Goal: Task Accomplishment & Management: Complete application form

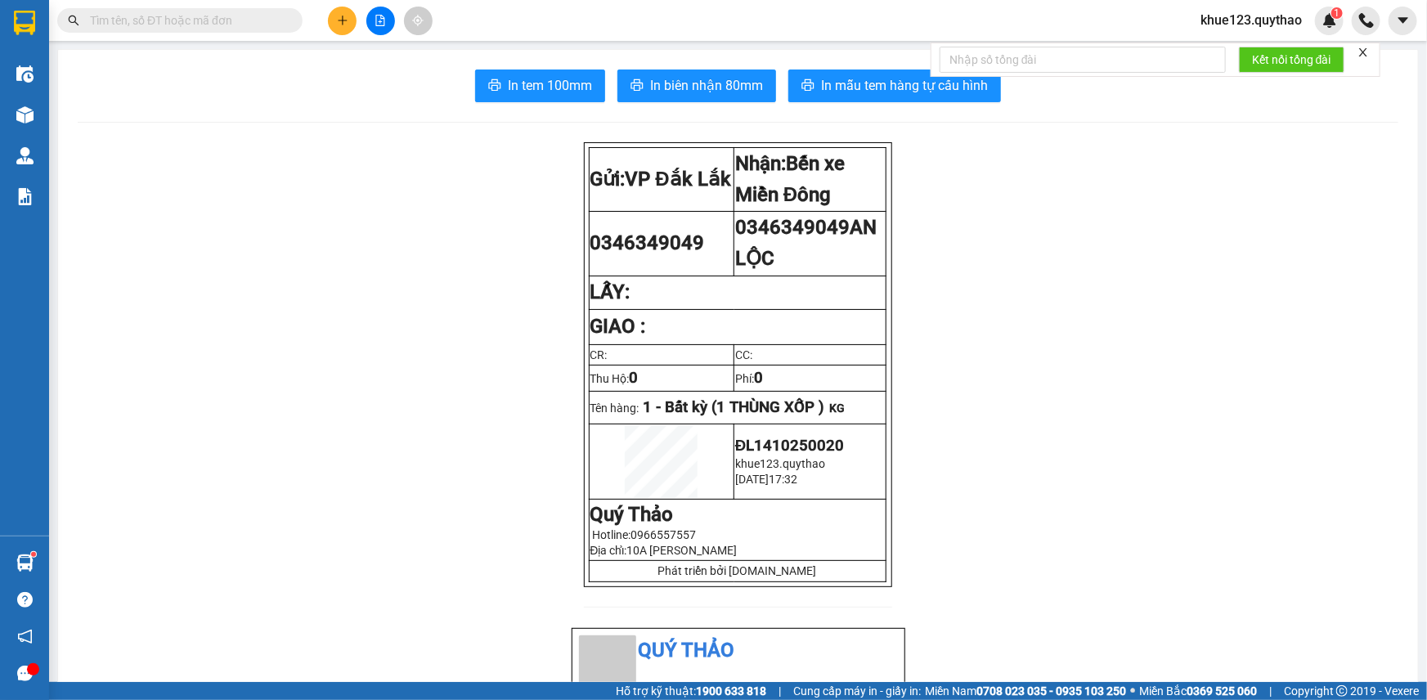
click at [355, 26] on button at bounding box center [342, 21] width 29 height 29
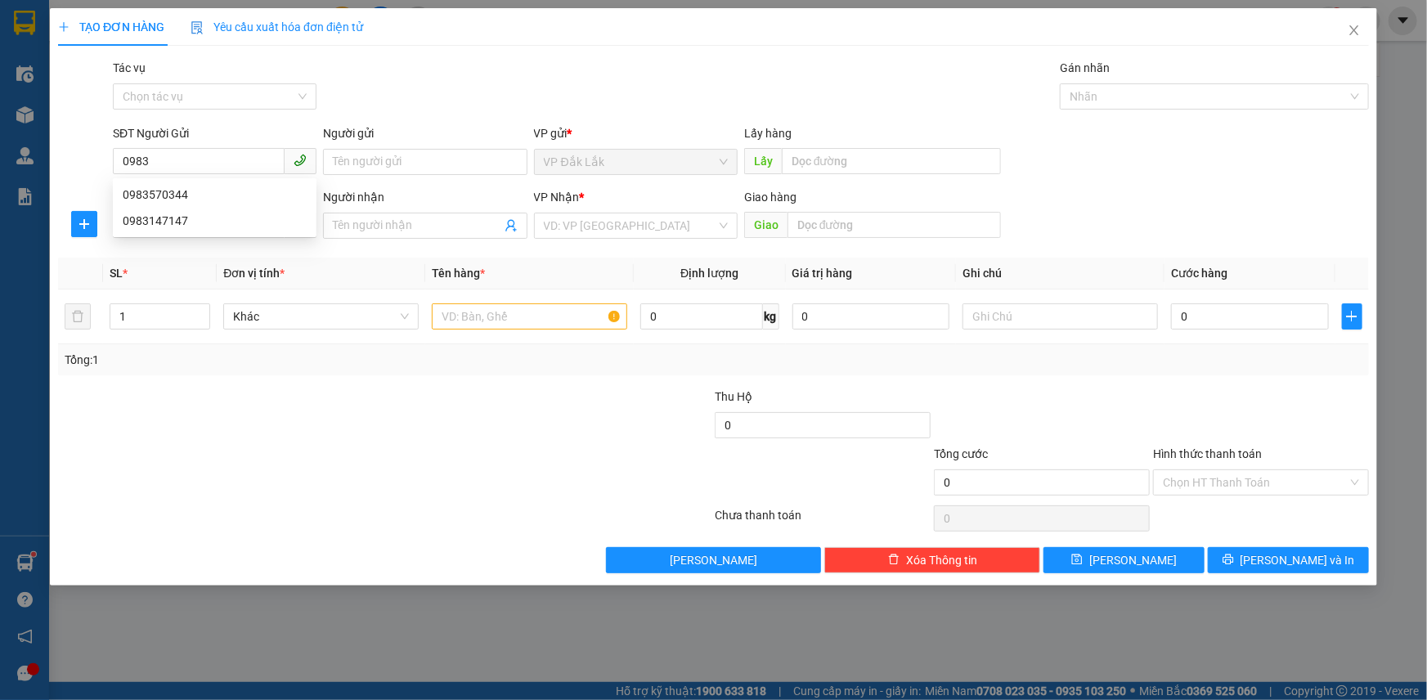
click at [504, 106] on div "Gói vận chuyển * Tiêu chuẩn Tác vụ Chọn tác vụ Gán nhãn Nhãn" at bounding box center [741, 87] width 1262 height 57
click at [165, 159] on input "0983" at bounding box center [199, 161] width 172 height 26
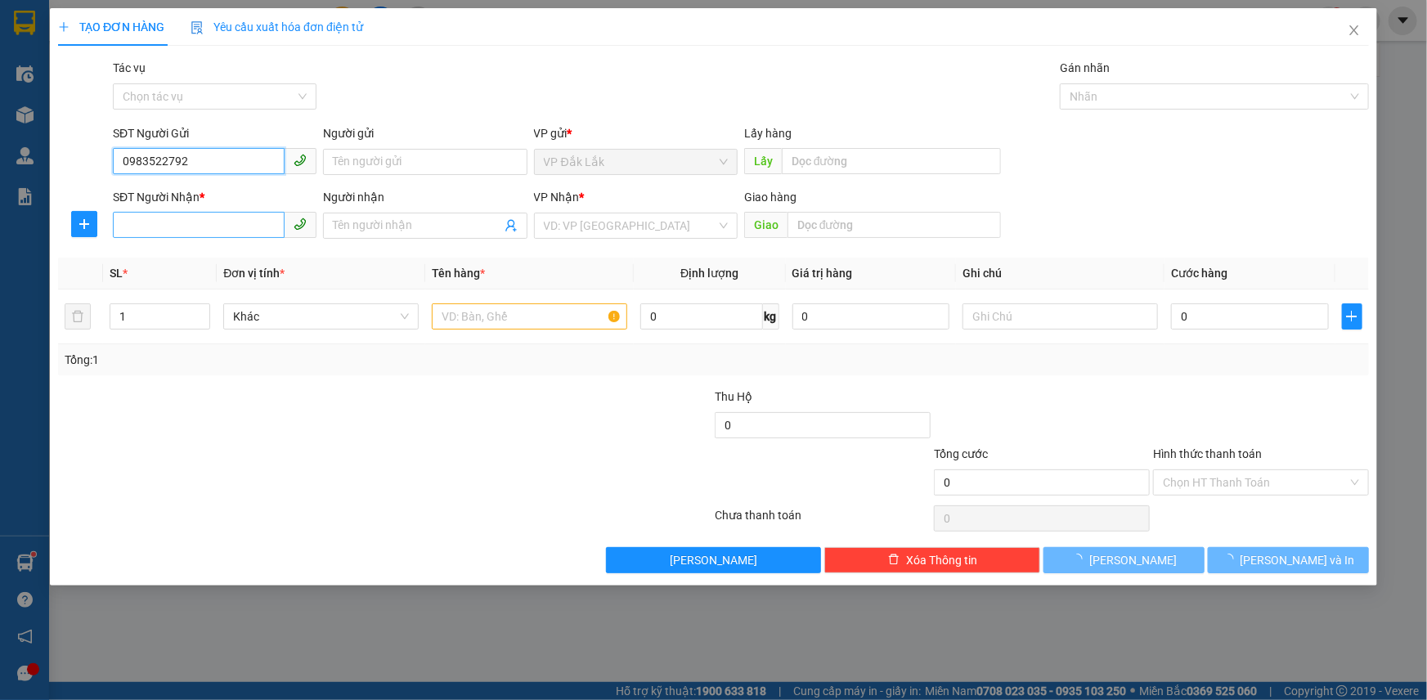
type input "0983522792"
click at [225, 224] on input "SĐT Người Nhận *" at bounding box center [199, 225] width 172 height 26
click at [174, 158] on input "0983522792" at bounding box center [199, 161] width 172 height 26
type input "0352092693"
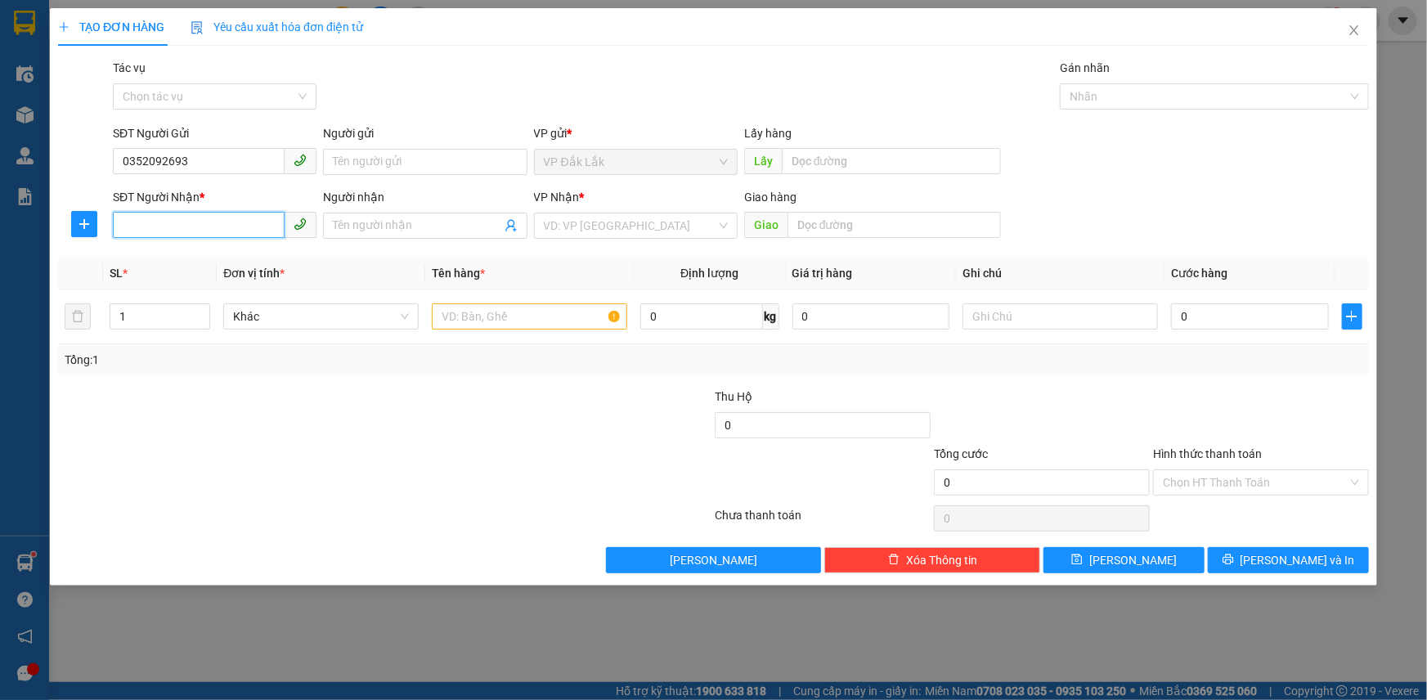
paste input "0983522792"
type input "0983522792"
click at [603, 213] on input "search" at bounding box center [630, 225] width 172 height 25
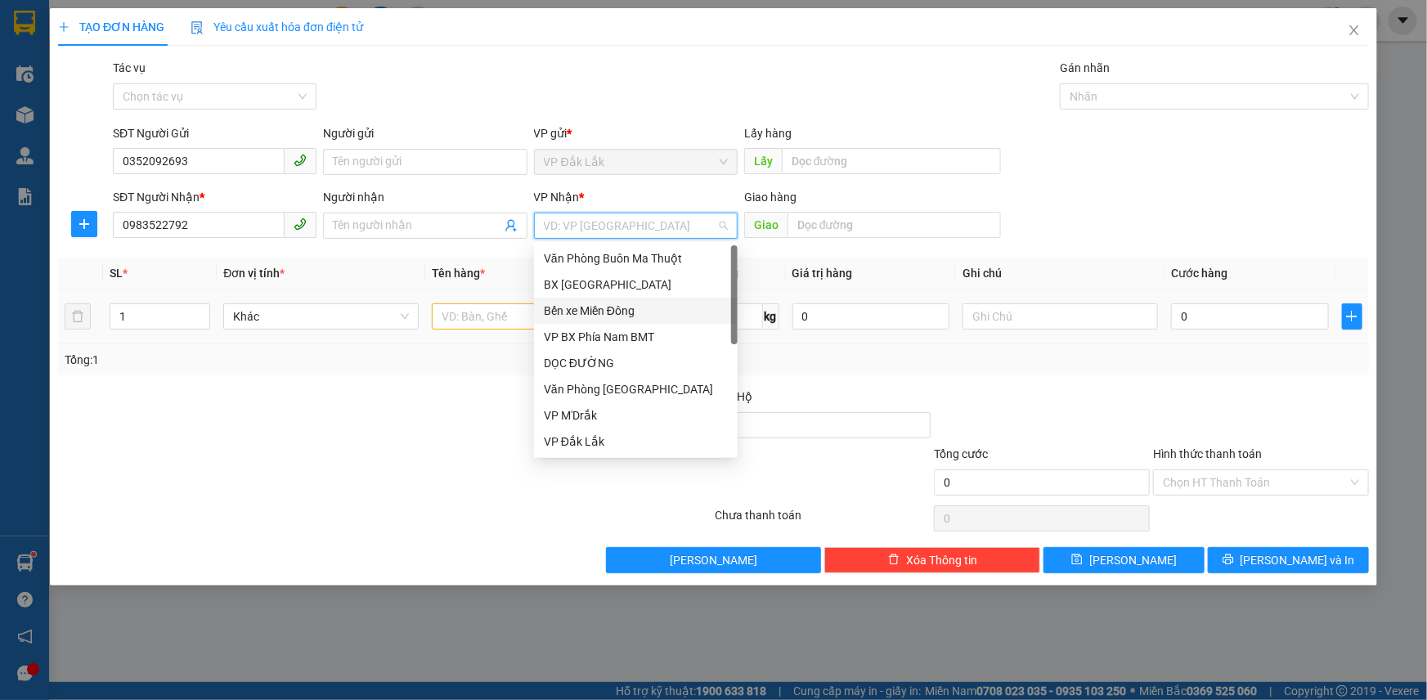
click at [638, 308] on div "Bến xe Miền Đông" at bounding box center [636, 311] width 184 height 18
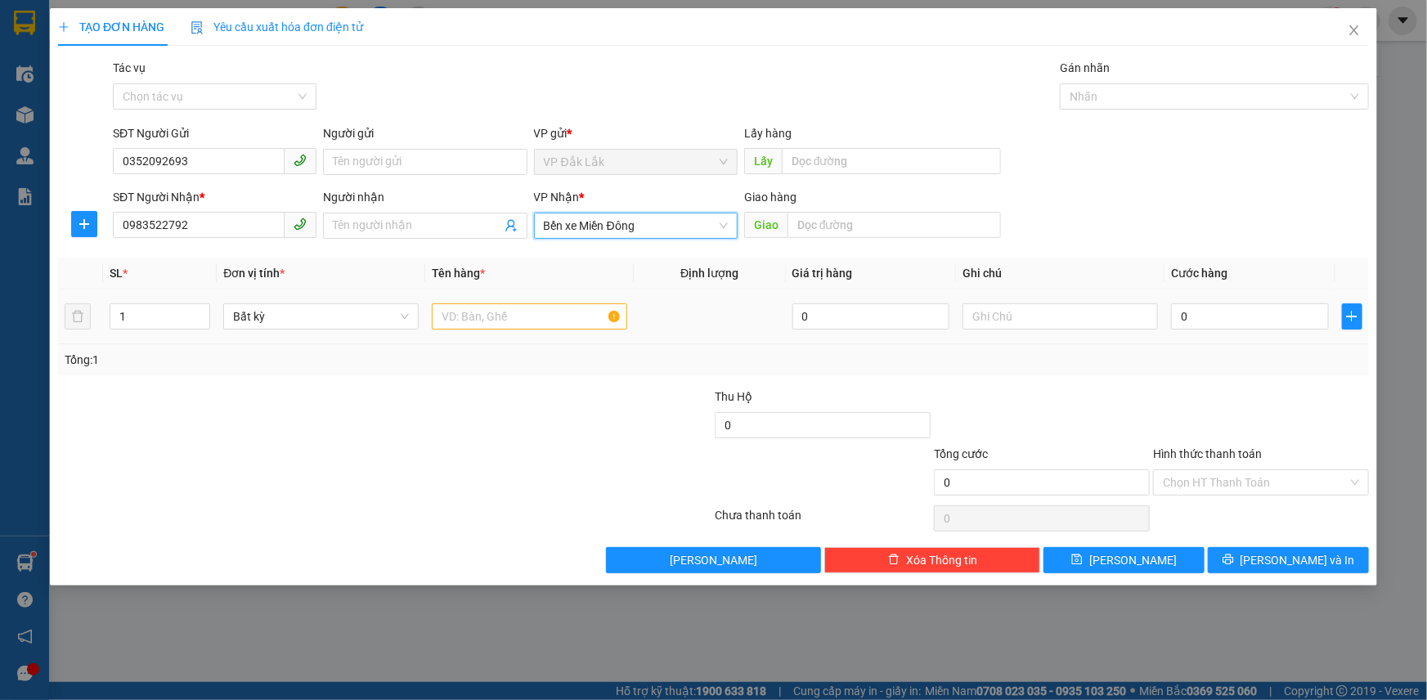
click at [528, 331] on div at bounding box center [529, 316] width 195 height 33
click at [515, 319] on input "text" at bounding box center [529, 316] width 195 height 26
type input "1 HỒ SƠ"
click at [1212, 296] on td "0" at bounding box center [1249, 316] width 171 height 55
click at [1216, 311] on input "0" at bounding box center [1250, 316] width 158 height 26
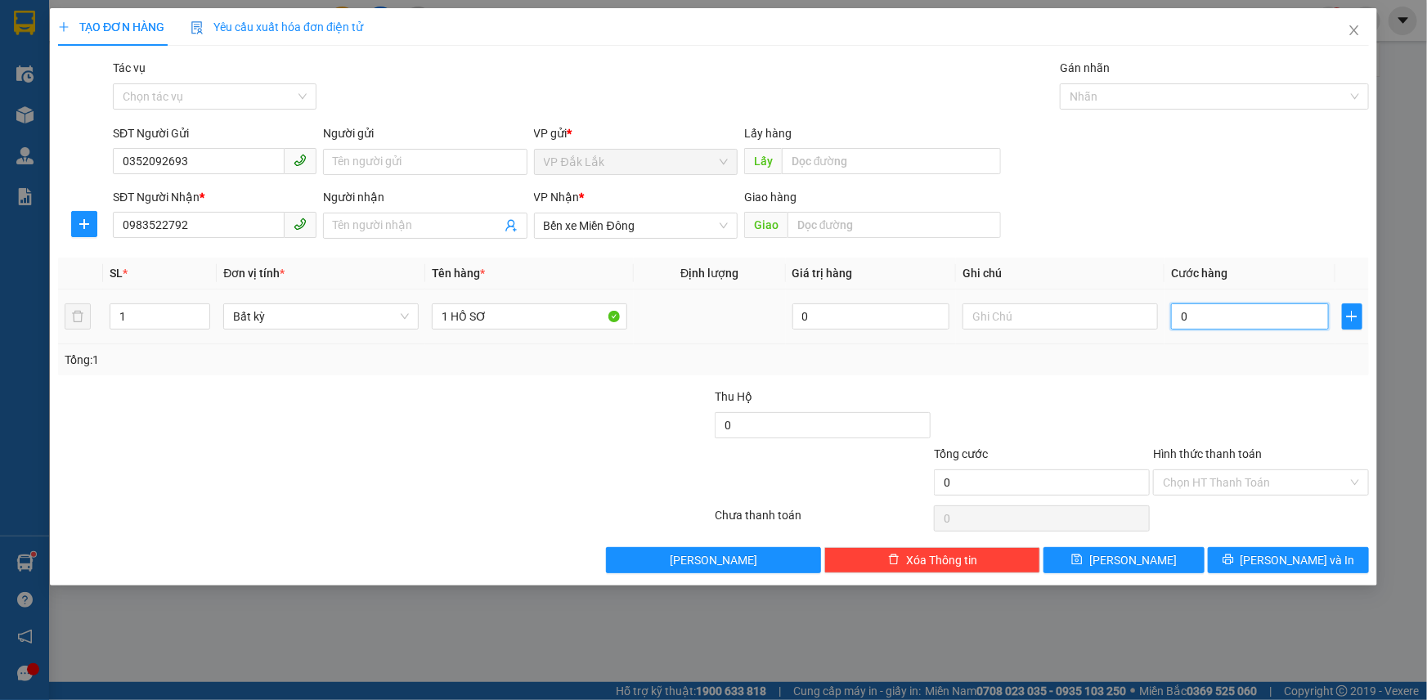
type input "5"
type input "50"
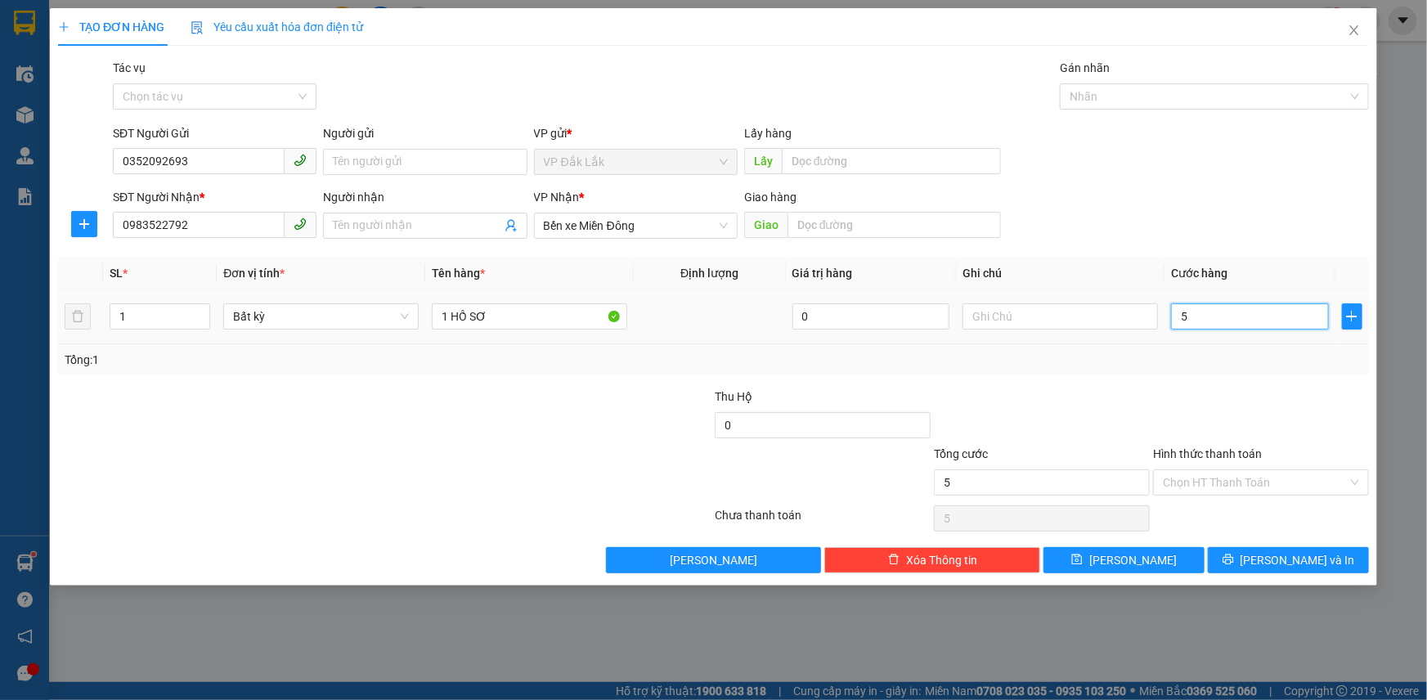
type input "50"
type input "500"
type input "5.000"
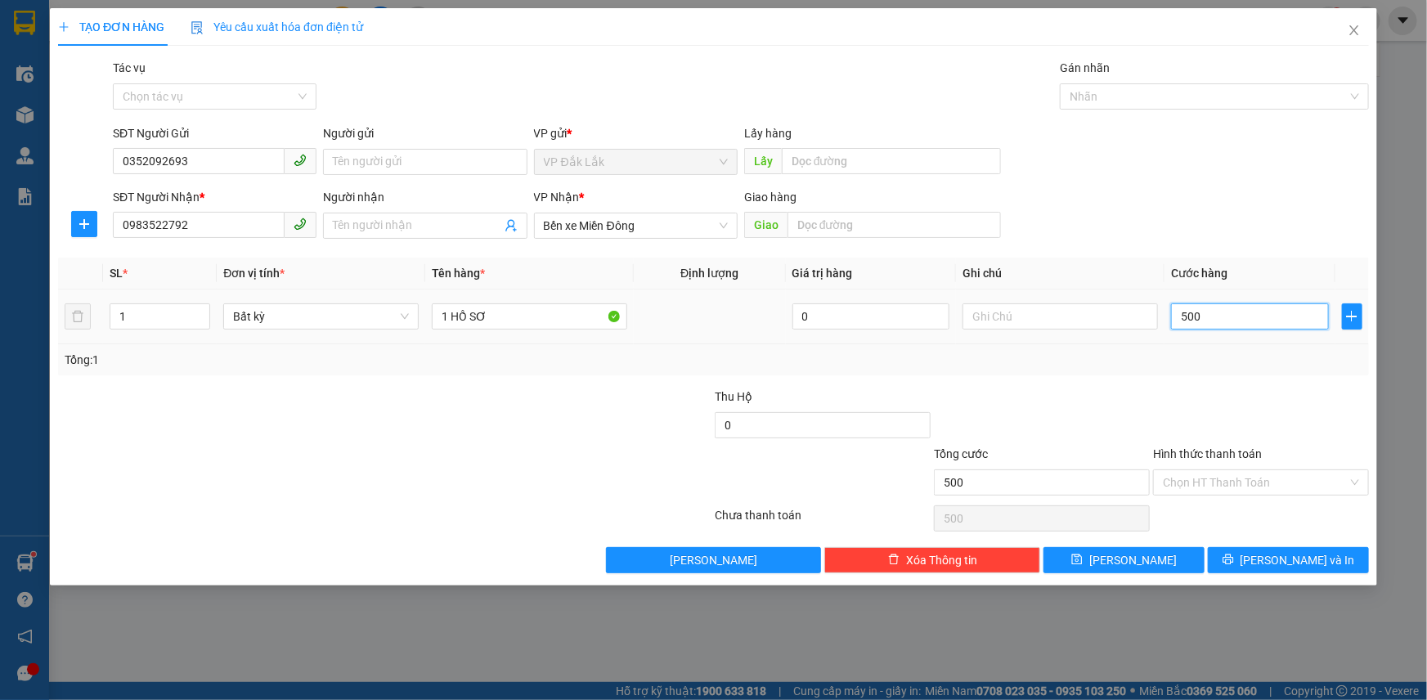
type input "5.000"
type input "50.000"
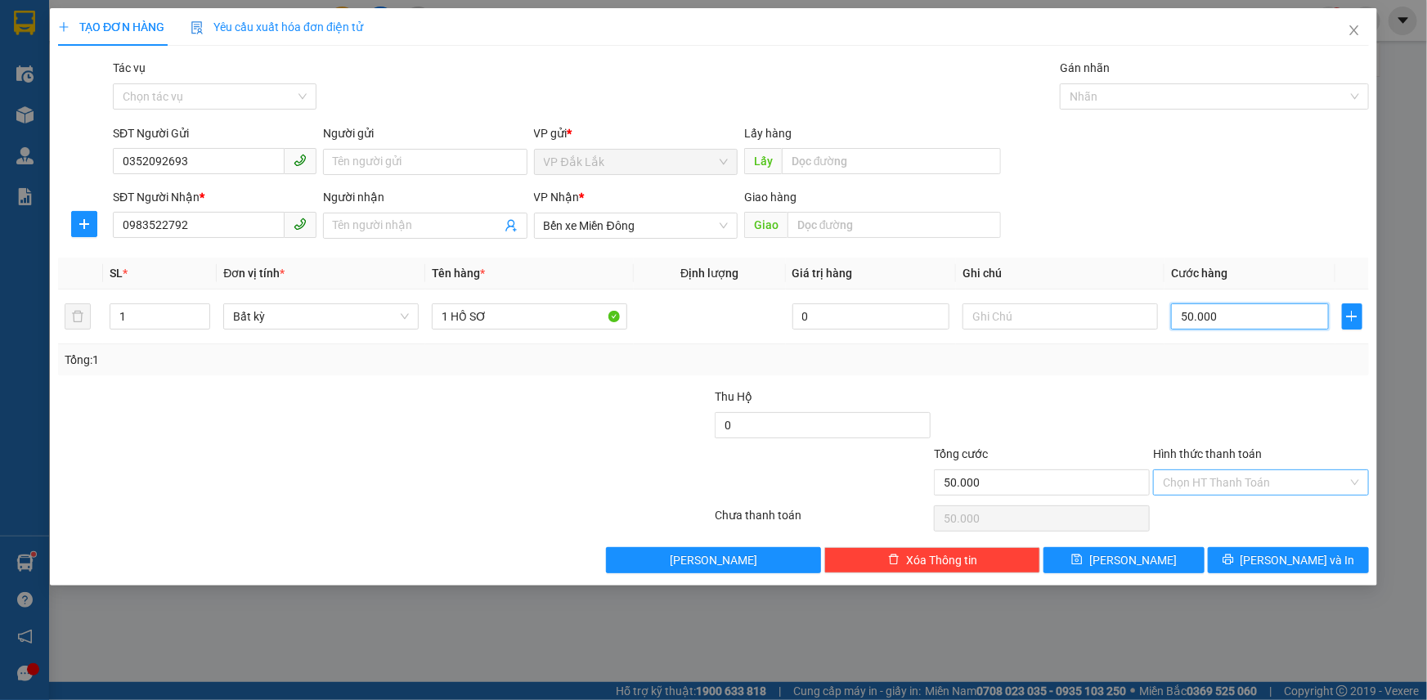
type input "50.000"
click at [1273, 477] on input "Hình thức thanh toán" at bounding box center [1255, 482] width 185 height 25
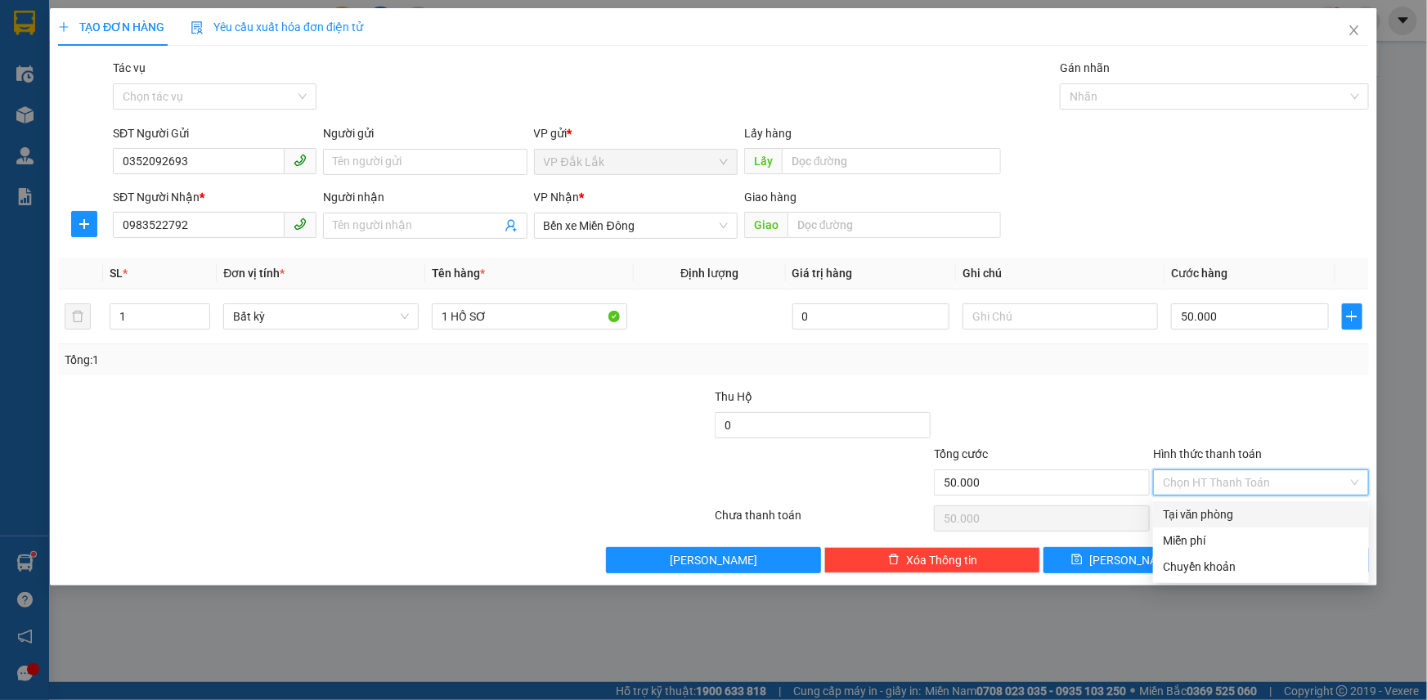
click at [1221, 506] on div "Tại văn phòng" at bounding box center [1261, 514] width 196 height 18
type input "0"
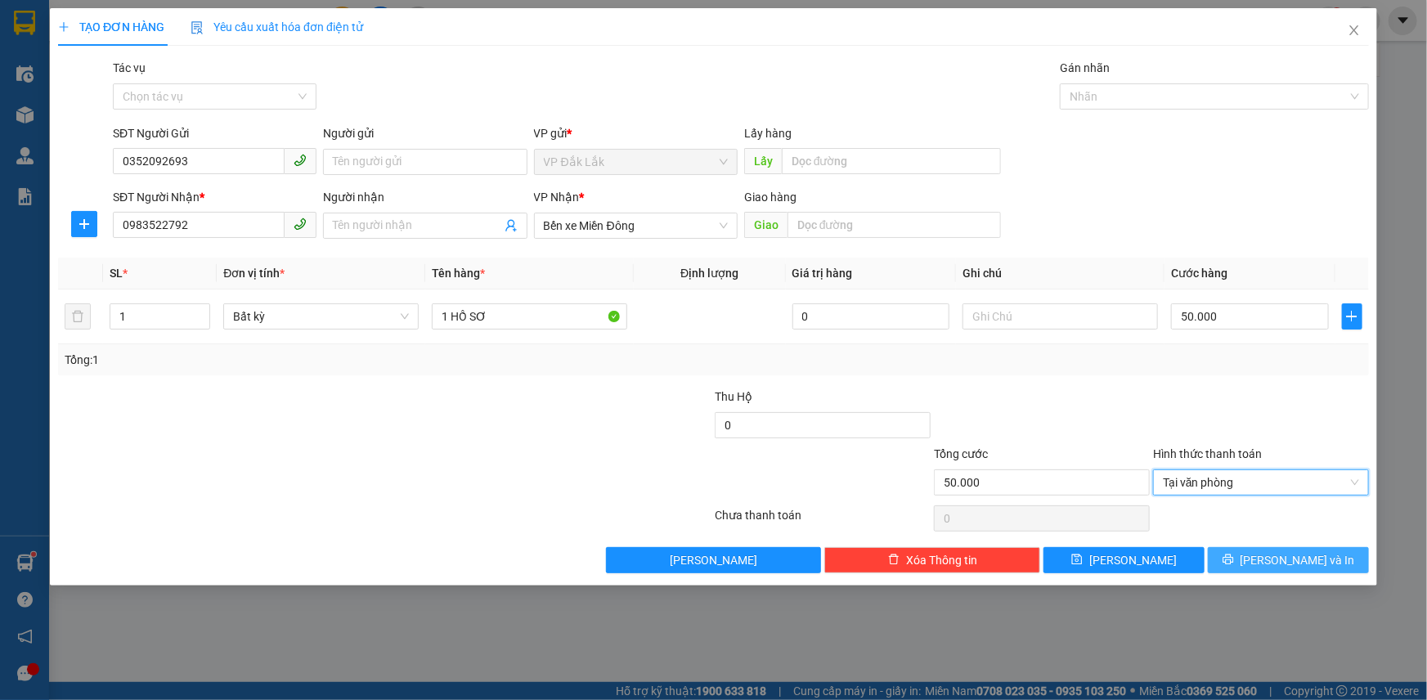
click at [1274, 562] on span "Lưu và In" at bounding box center [1297, 560] width 114 height 18
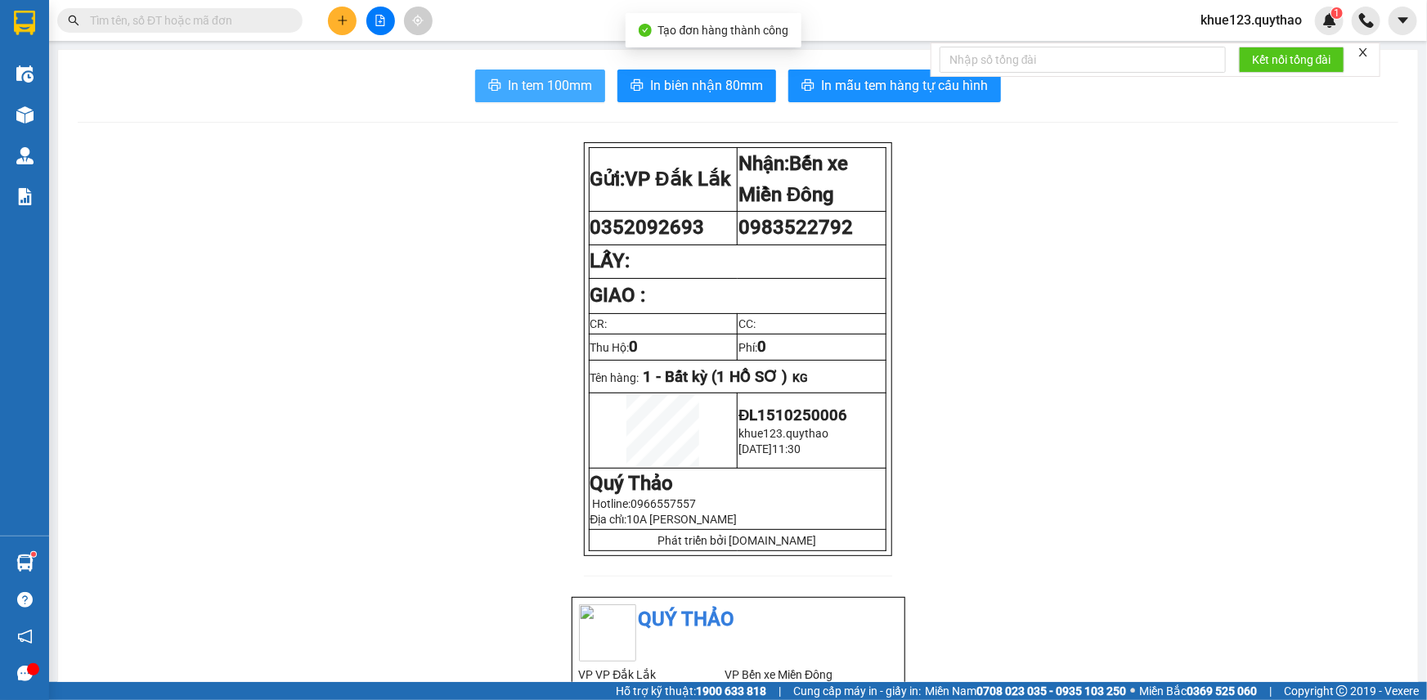
click at [577, 78] on span "In tem 100mm" at bounding box center [550, 85] width 84 height 20
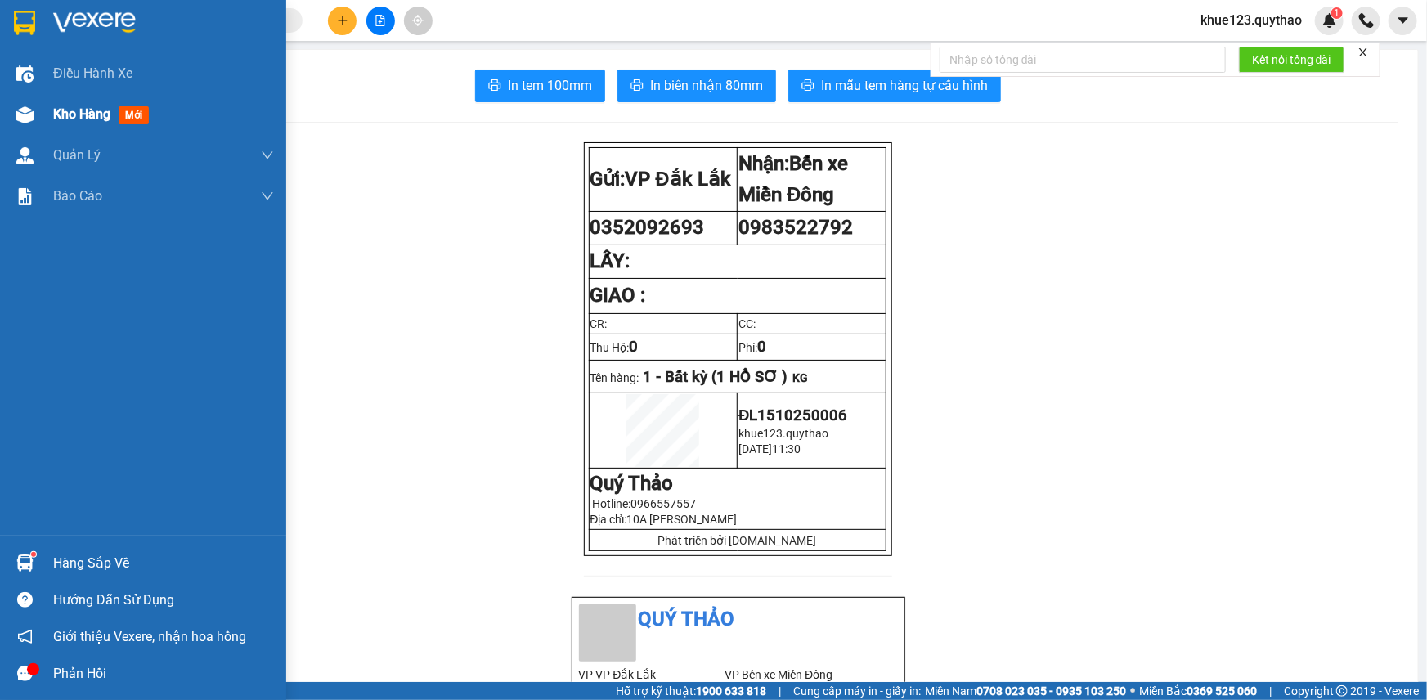
click at [53, 116] on span "Kho hàng" at bounding box center [81, 114] width 57 height 16
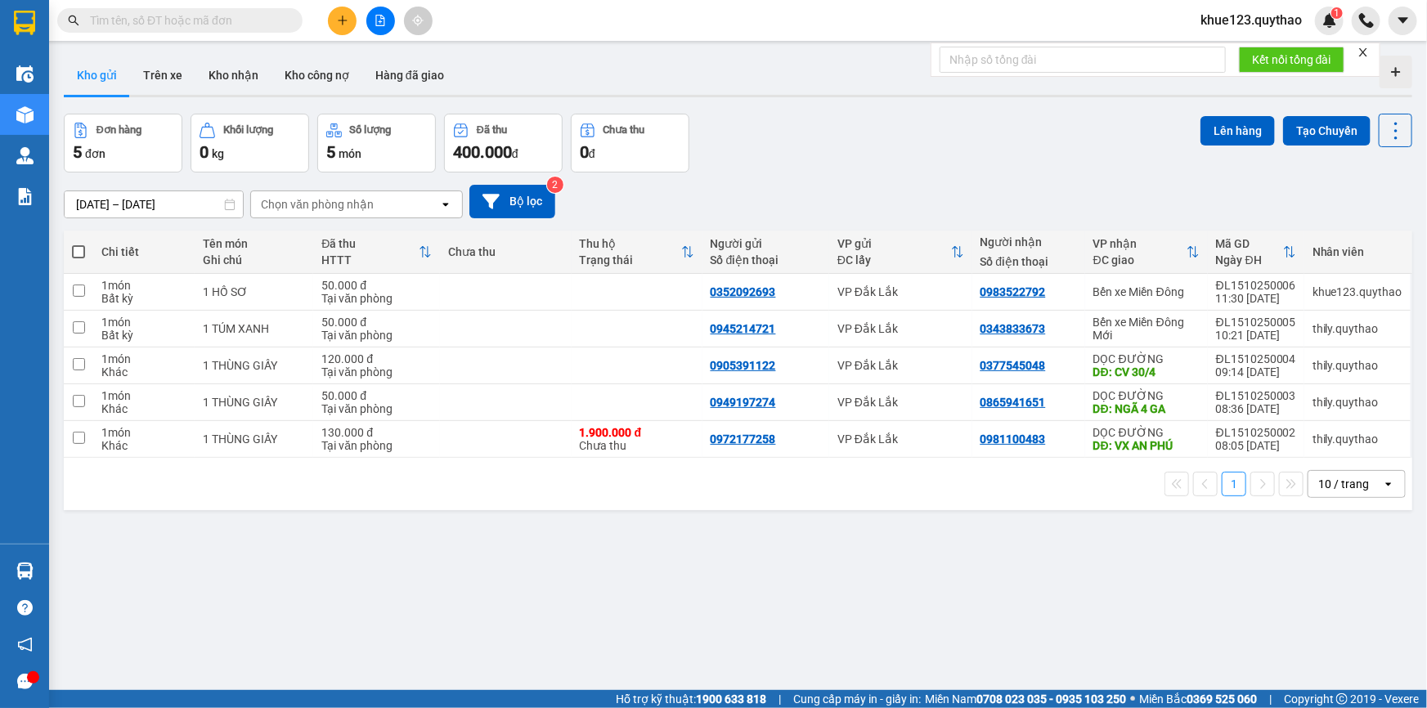
click at [1293, 25] on span "khue123.quythao" at bounding box center [1251, 20] width 128 height 20
click at [1284, 43] on span "Đăng xuất" at bounding box center [1258, 51] width 93 height 18
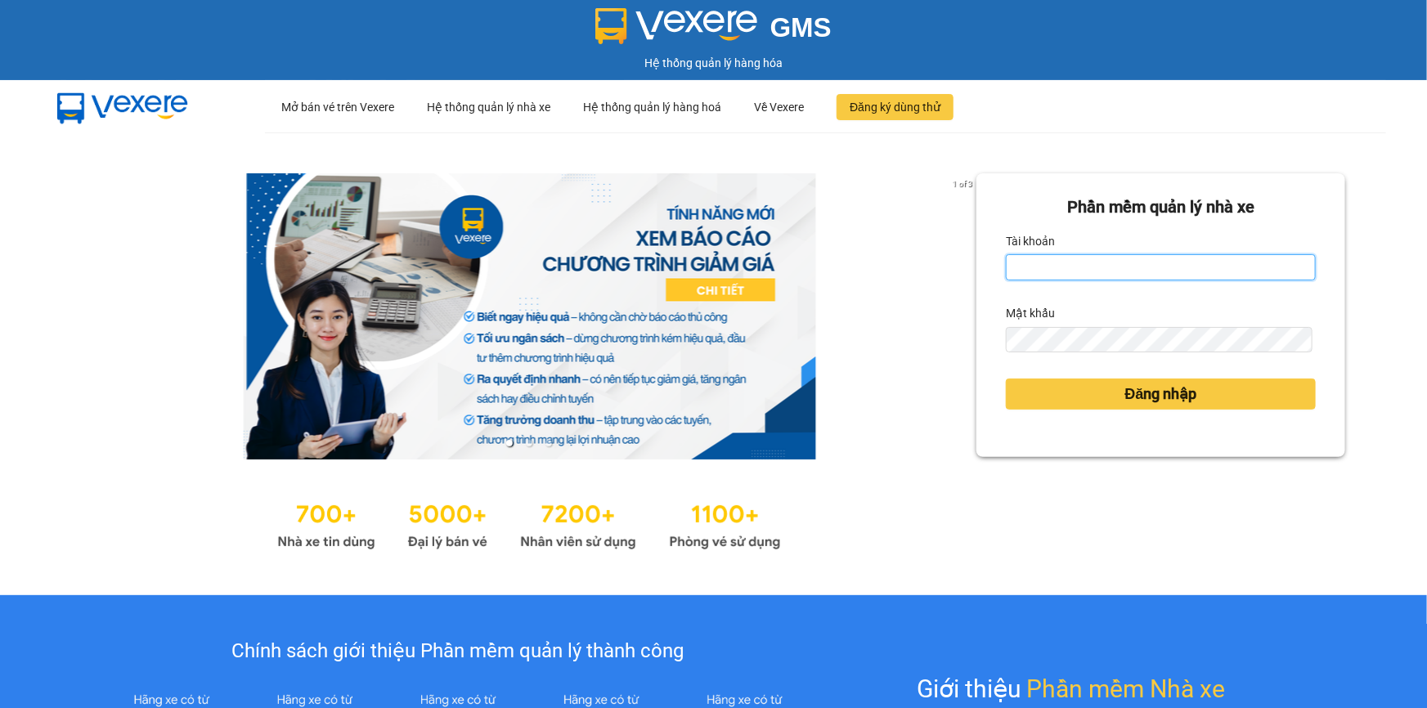
click at [1099, 268] on input "Tài khoản" at bounding box center [1161, 267] width 310 height 26
type input "meo.quythao"
click at [1083, 325] on div "Mật khẩu" at bounding box center [1161, 313] width 310 height 26
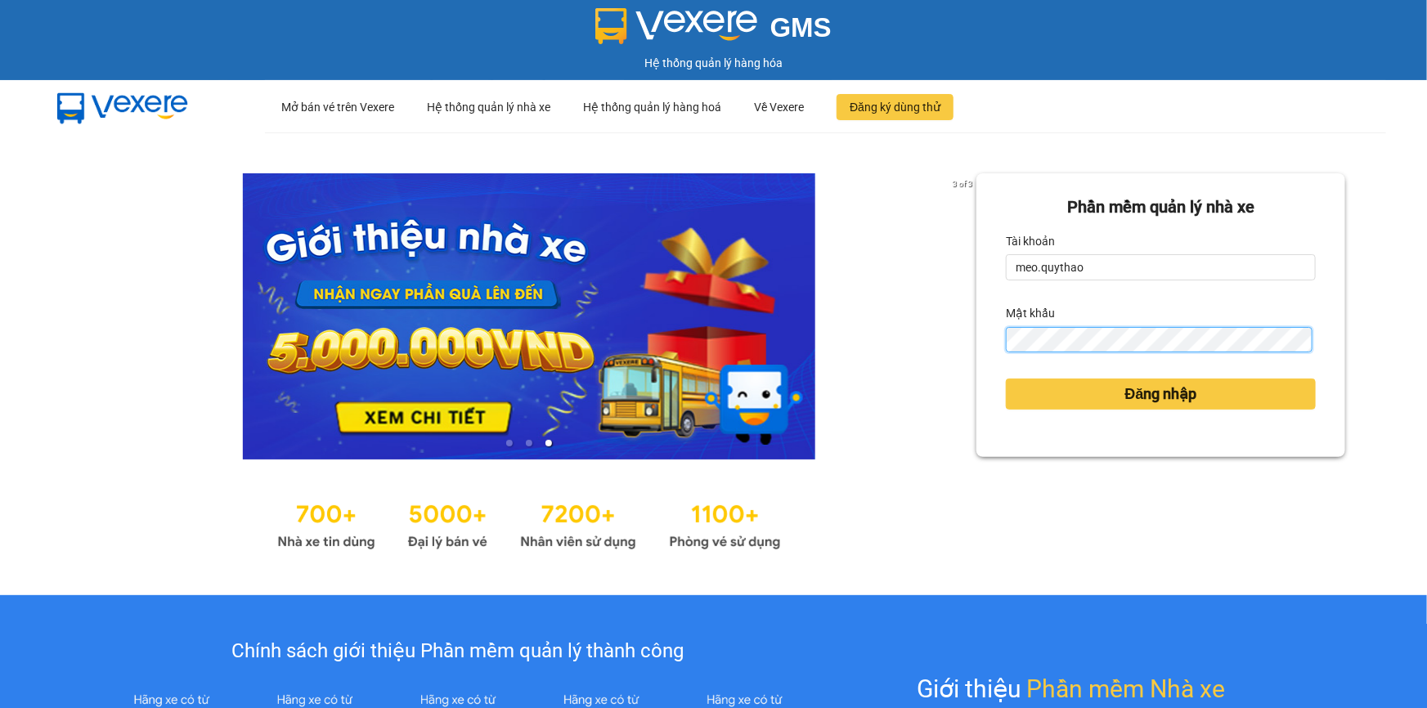
click at [1006, 379] on button "Đăng nhập" at bounding box center [1161, 394] width 310 height 31
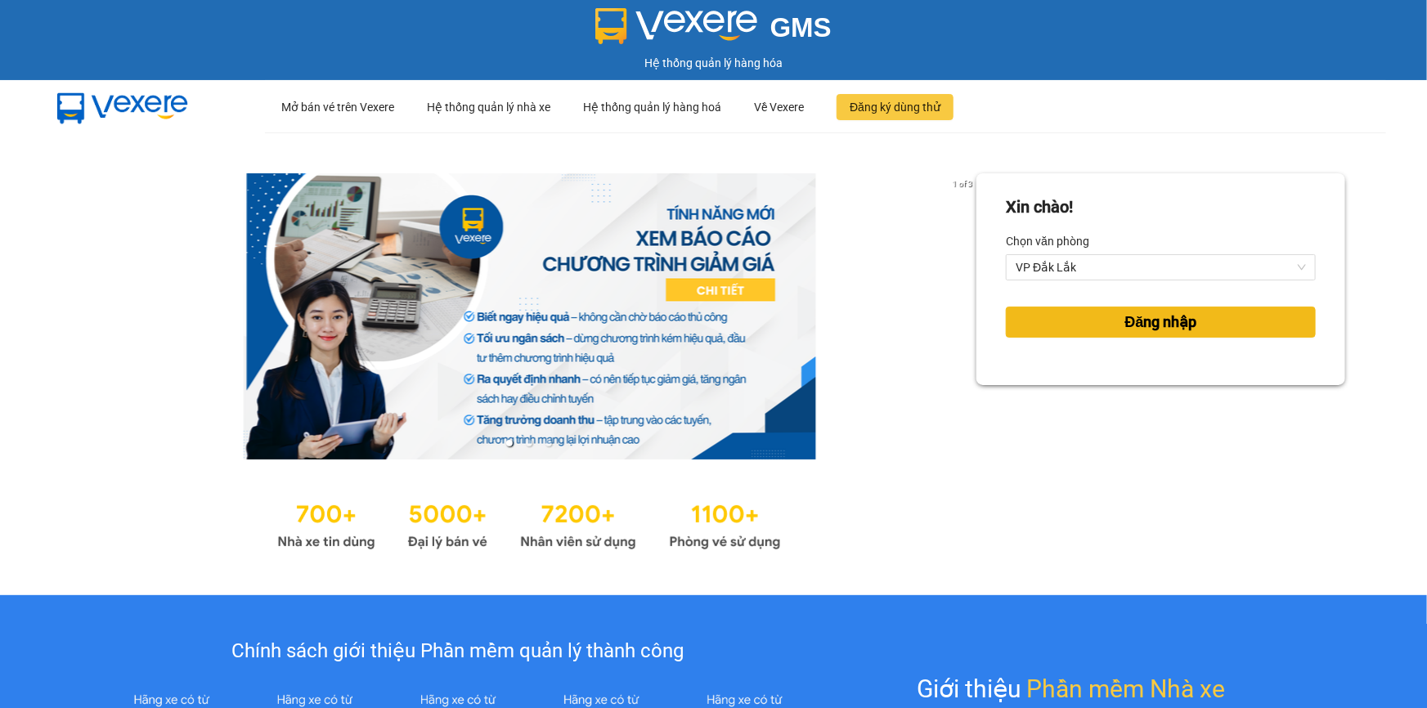
click at [1168, 326] on span "Đăng nhập" at bounding box center [1161, 322] width 72 height 23
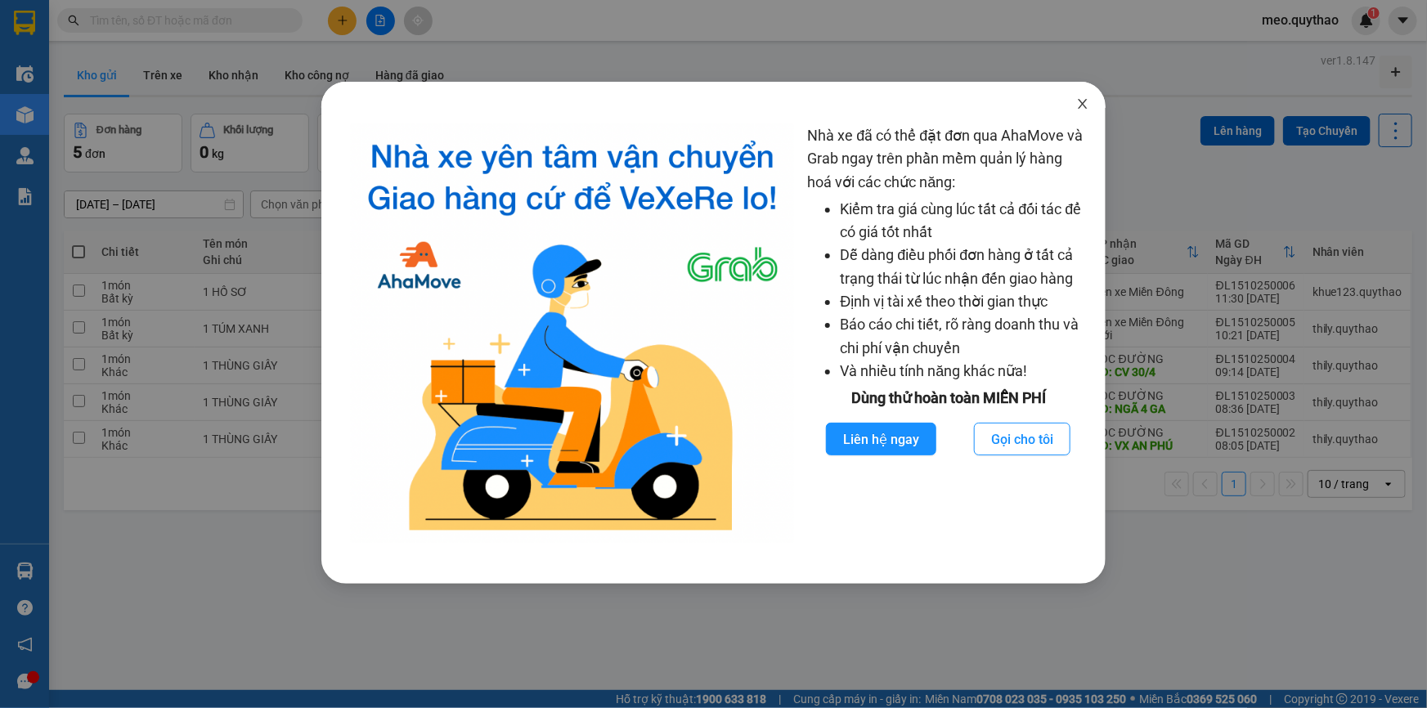
click at [1090, 100] on span "Close" at bounding box center [1083, 105] width 46 height 46
